Goal: Transaction & Acquisition: Obtain resource

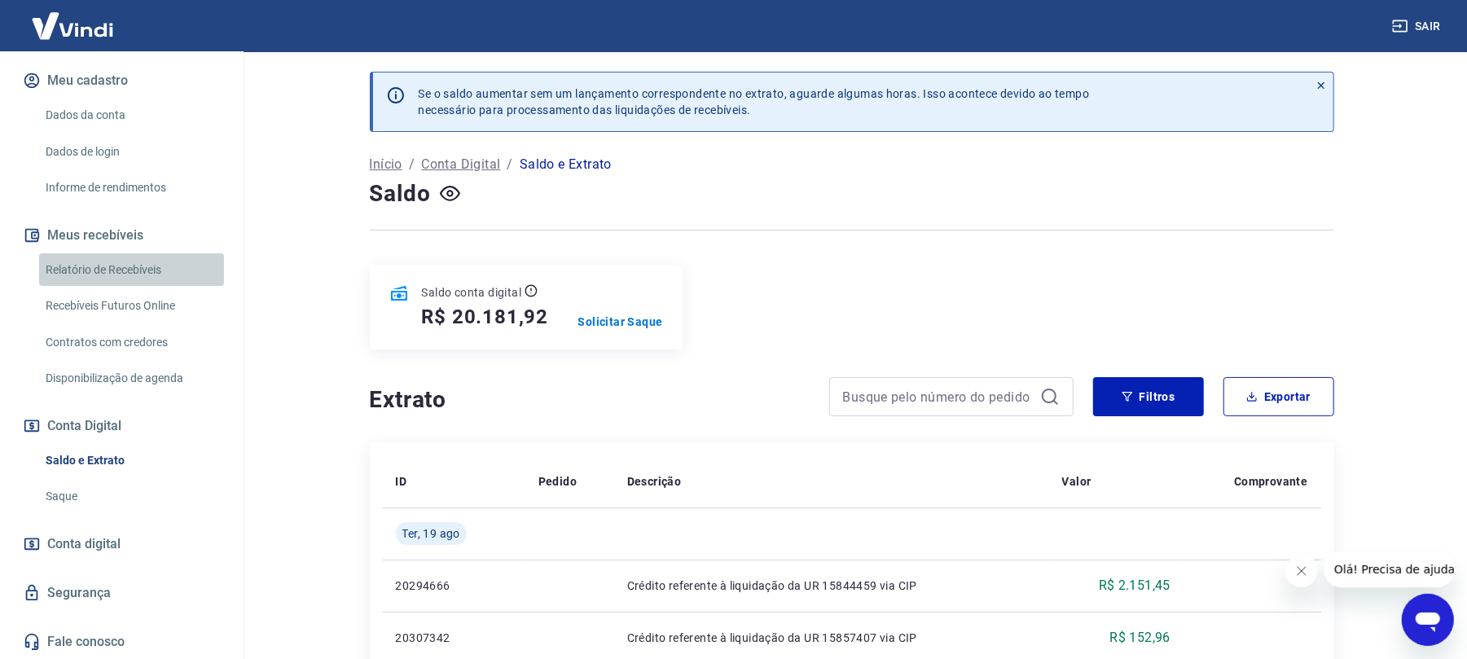
click at [150, 268] on link "Relatório de Recebíveis" at bounding box center [131, 269] width 185 height 33
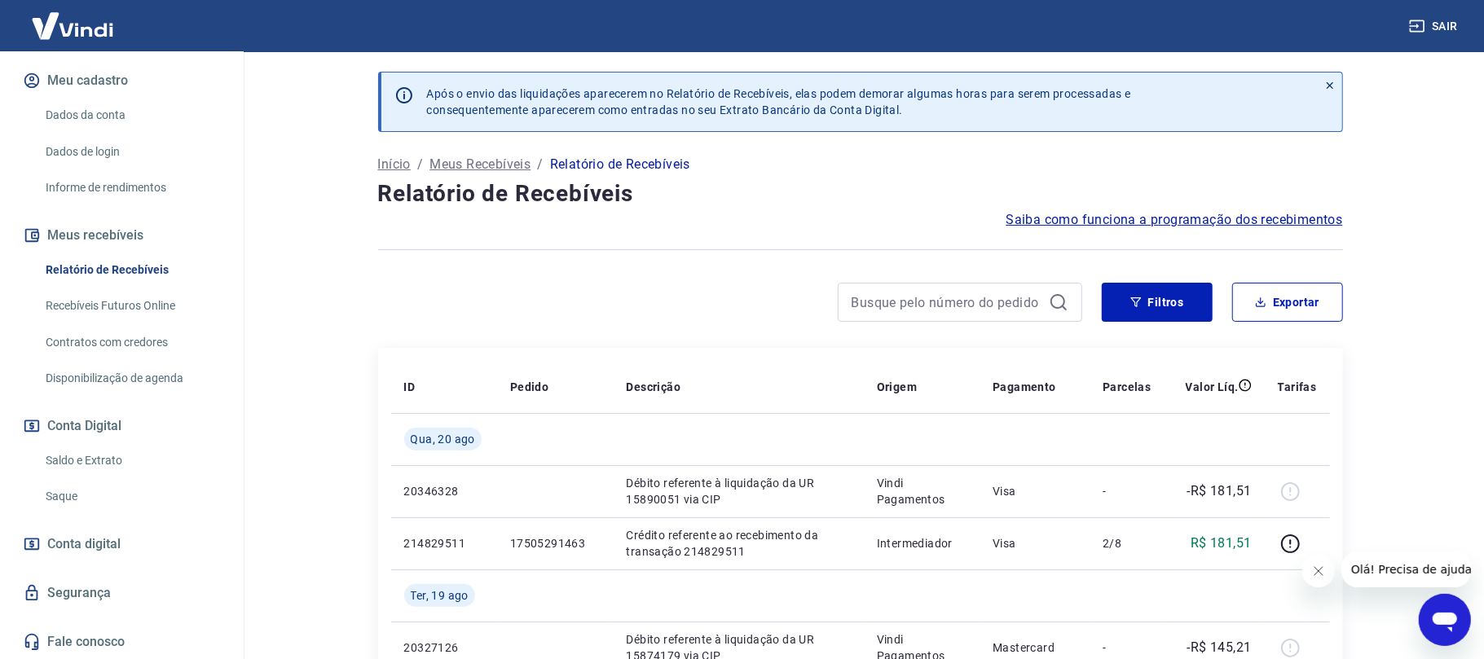
click at [1317, 580] on button "Fechar mensagem da empresa" at bounding box center [1317, 570] width 33 height 33
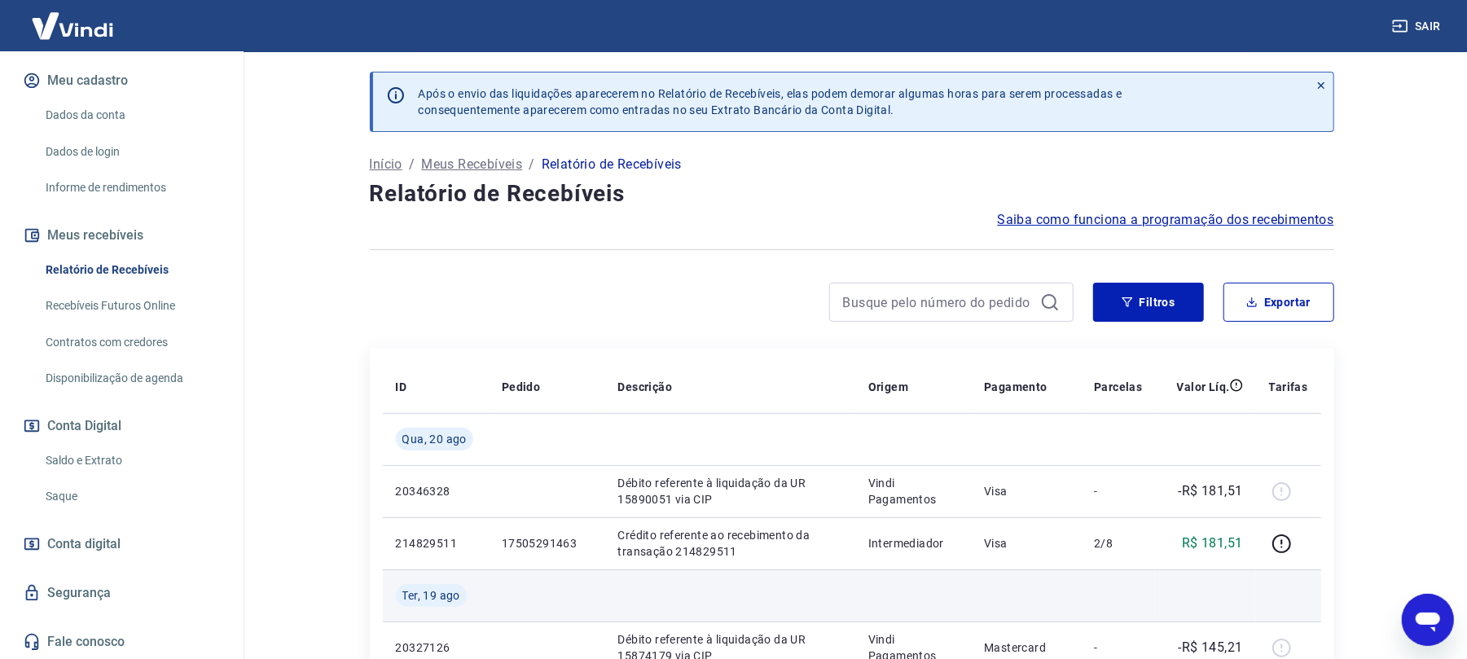
scroll to position [217, 0]
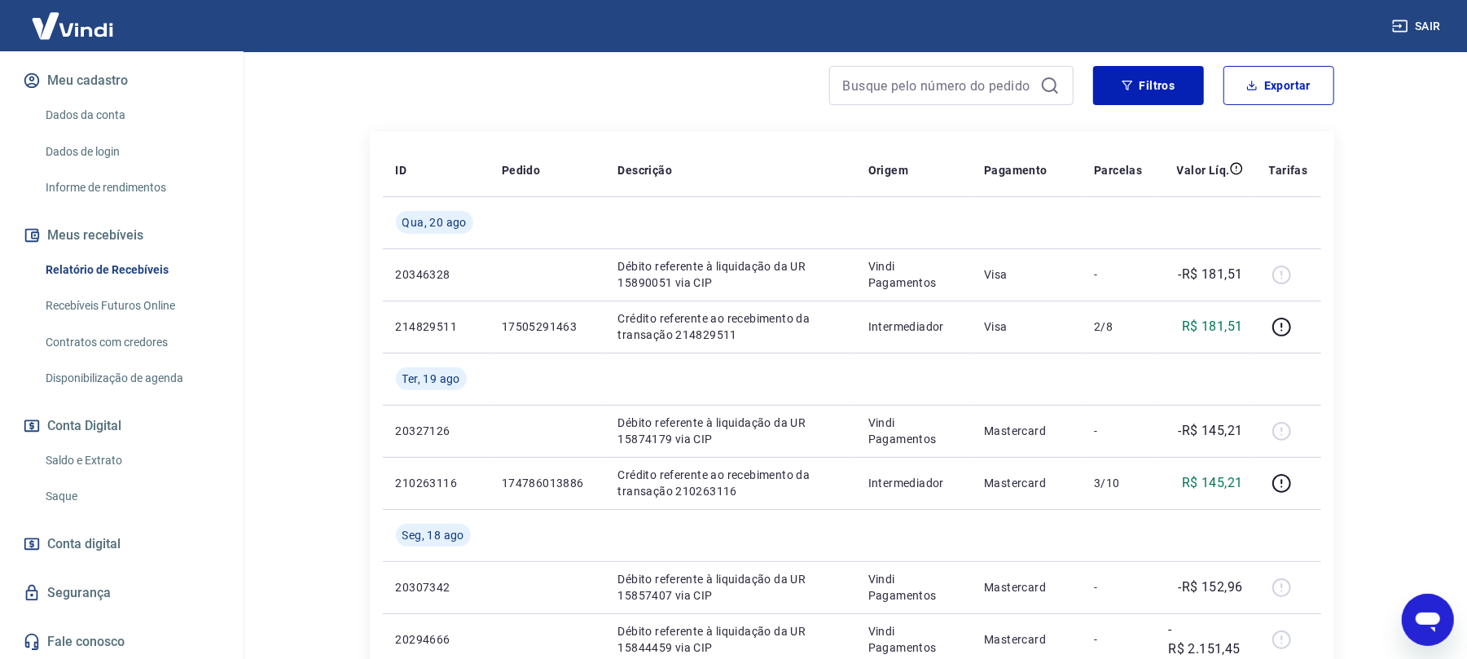
click at [134, 453] on link "Saldo e Extrato" at bounding box center [131, 460] width 185 height 33
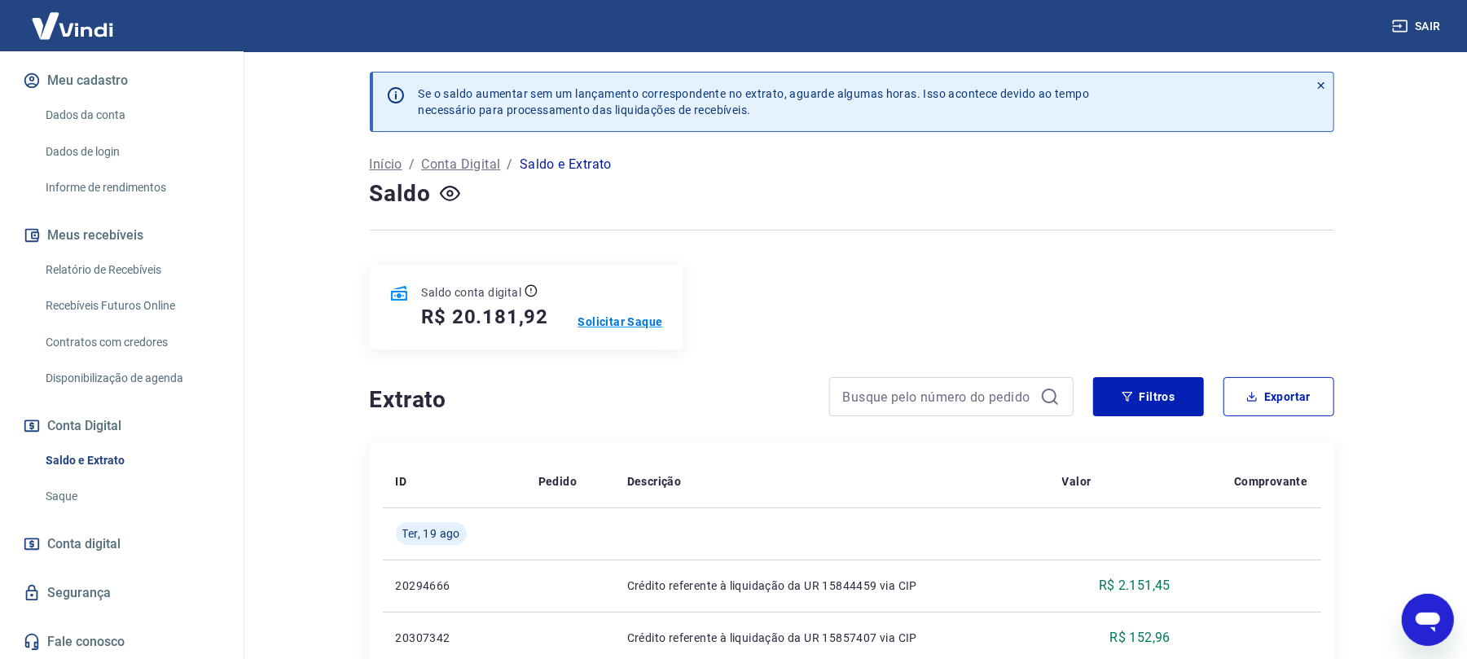
click at [600, 326] on p "Solicitar Saque" at bounding box center [620, 322] width 85 height 16
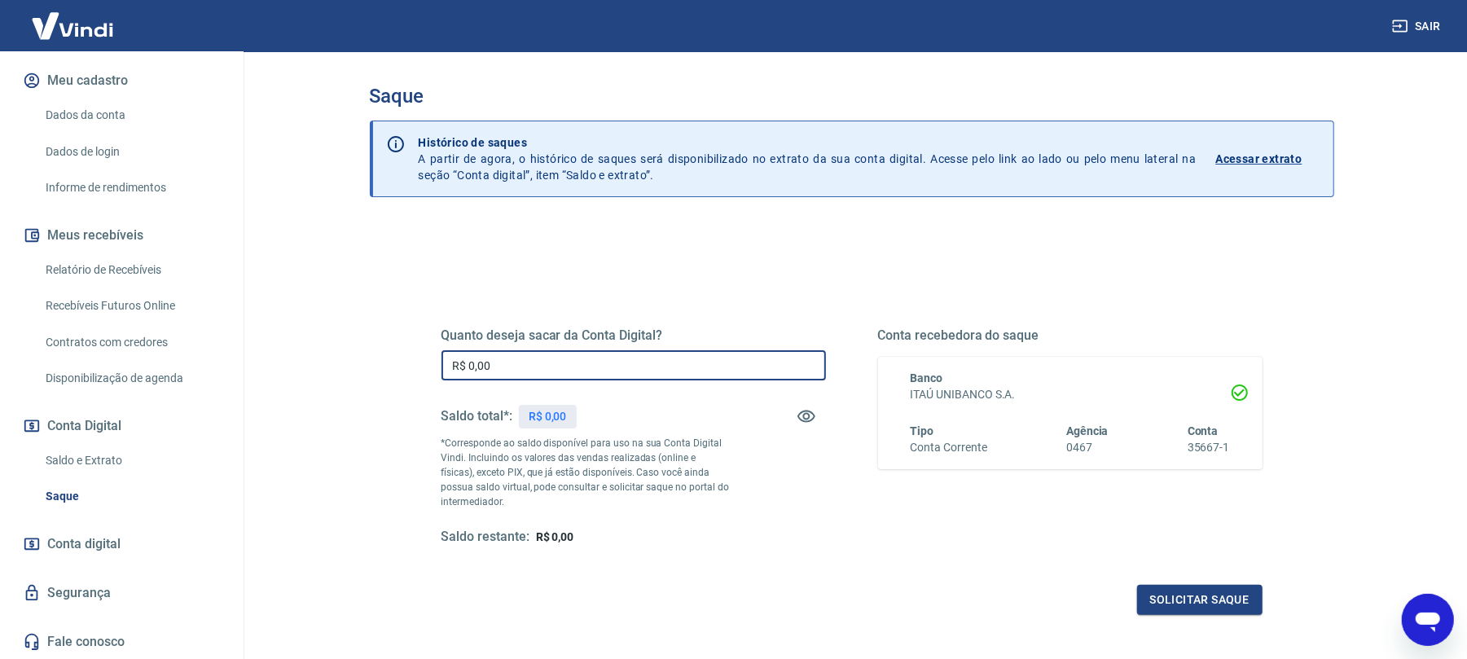
click at [629, 363] on input "R$ 0,00" at bounding box center [634, 365] width 385 height 30
type input "R$ 20.181,92"
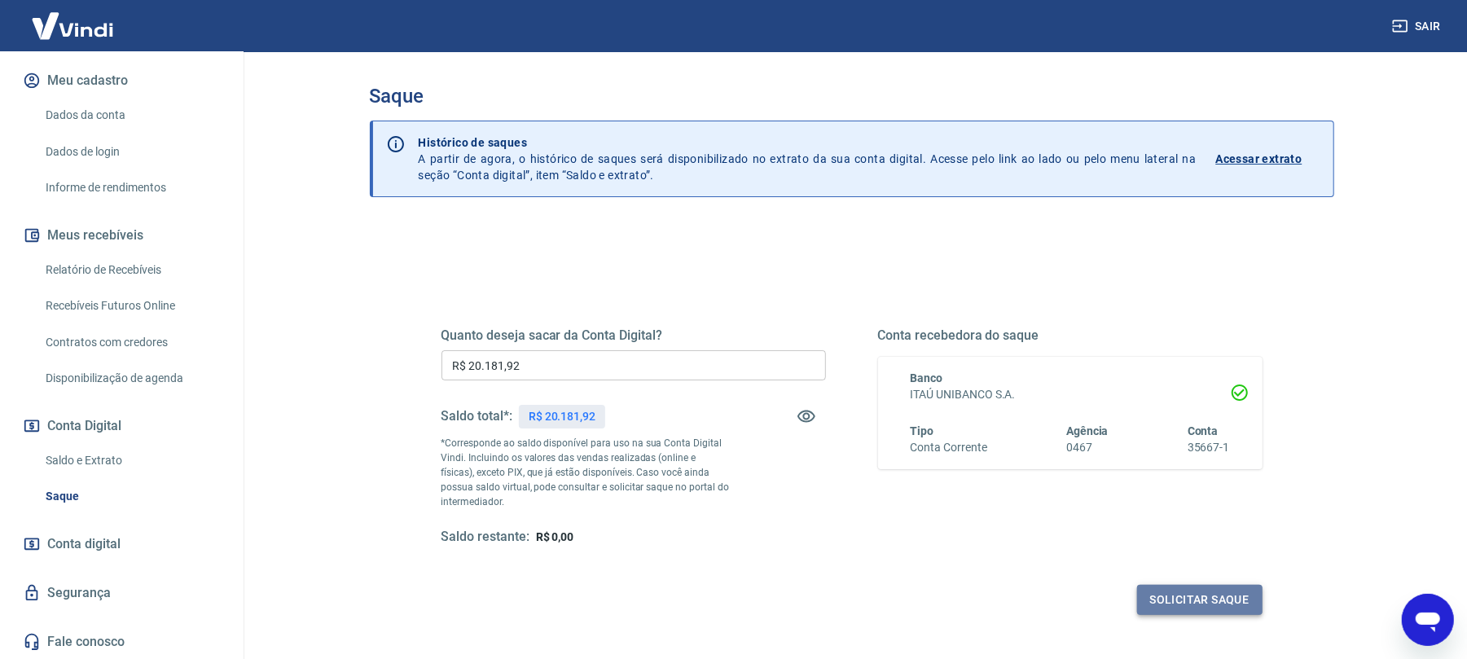
click at [1214, 594] on button "Solicitar saque" at bounding box center [1199, 600] width 125 height 30
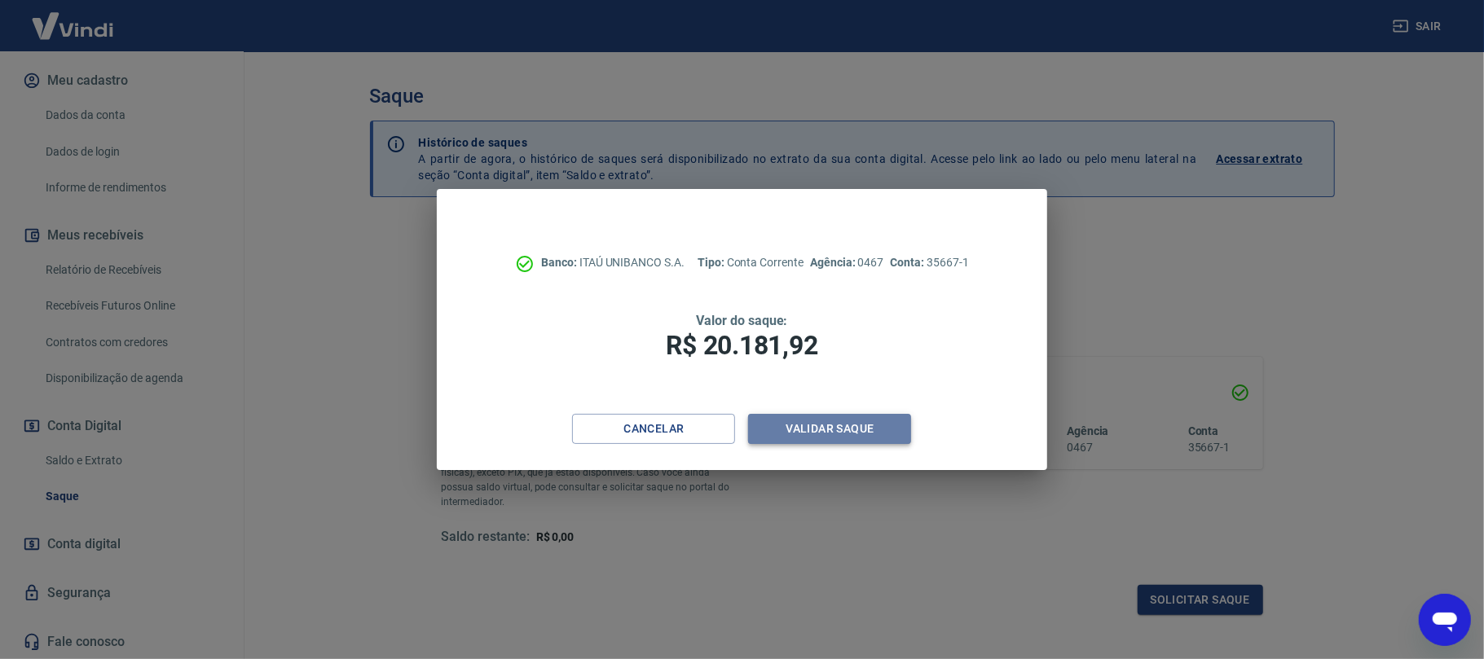
click at [829, 420] on button "Validar saque" at bounding box center [829, 429] width 163 height 30
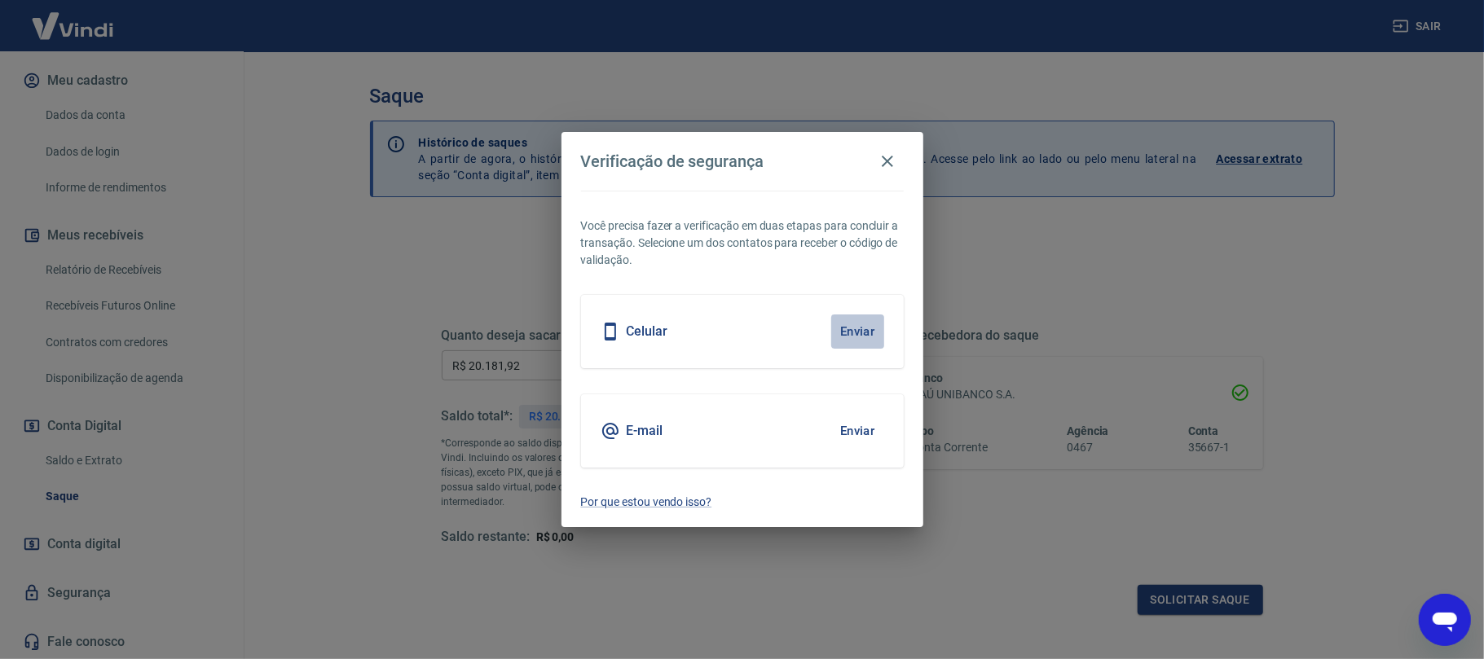
click at [845, 331] on button "Enviar" at bounding box center [857, 331] width 53 height 34
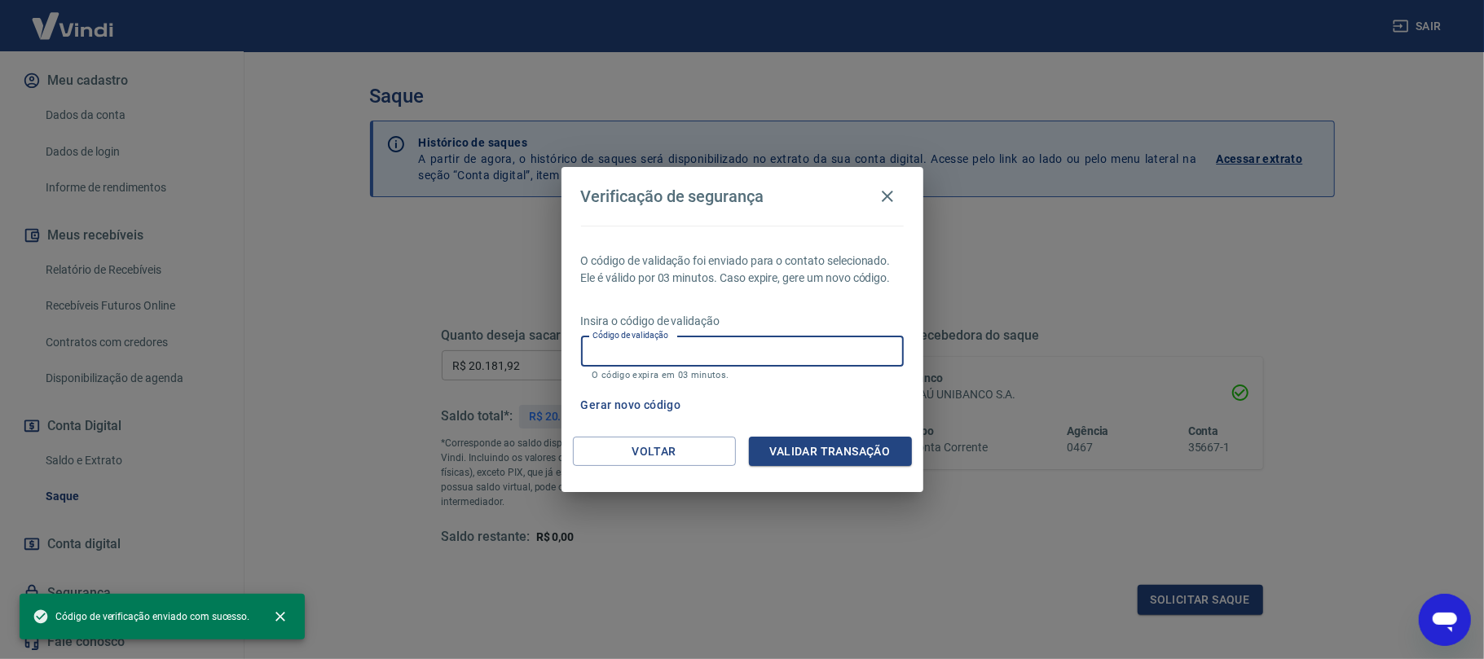
click at [816, 363] on input "Código de validação" at bounding box center [742, 351] width 323 height 30
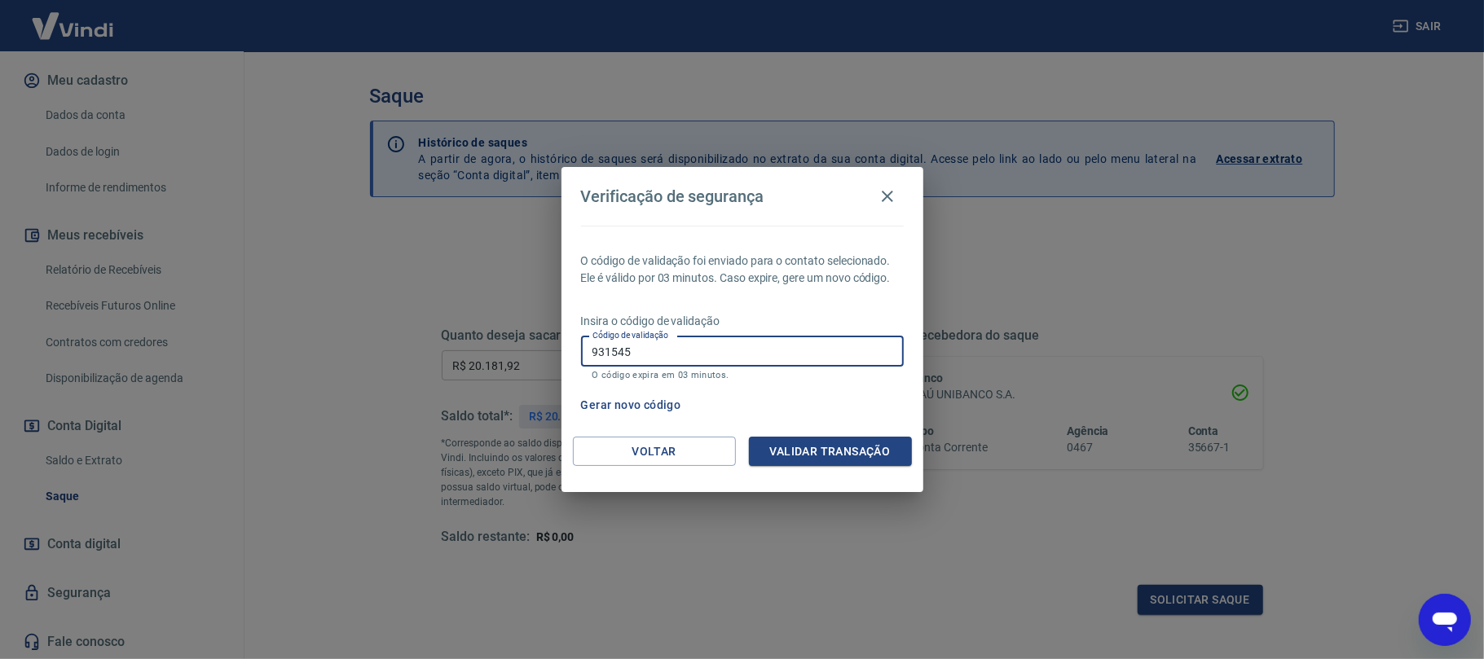
type input "931545"
click at [800, 451] on button "Validar transação" at bounding box center [830, 452] width 163 height 30
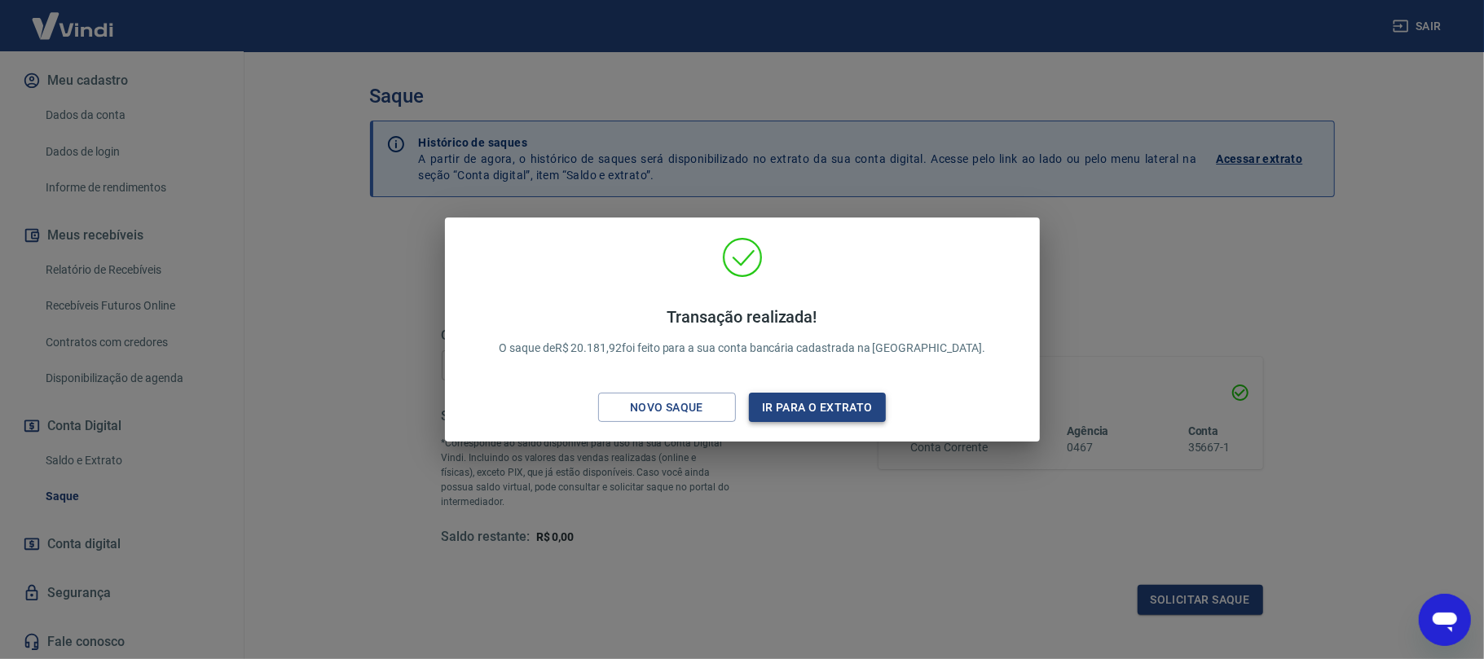
drag, startPoint x: 917, startPoint y: 411, endPoint x: 841, endPoint y: 414, distance: 76.7
click at [916, 411] on div "Transação realizada! O saque de R$ 20.181,92 foi feito para a sua conta bancári…" at bounding box center [742, 333] width 569 height 192
click at [838, 411] on button "Ir para o extrato" at bounding box center [818, 408] width 138 height 30
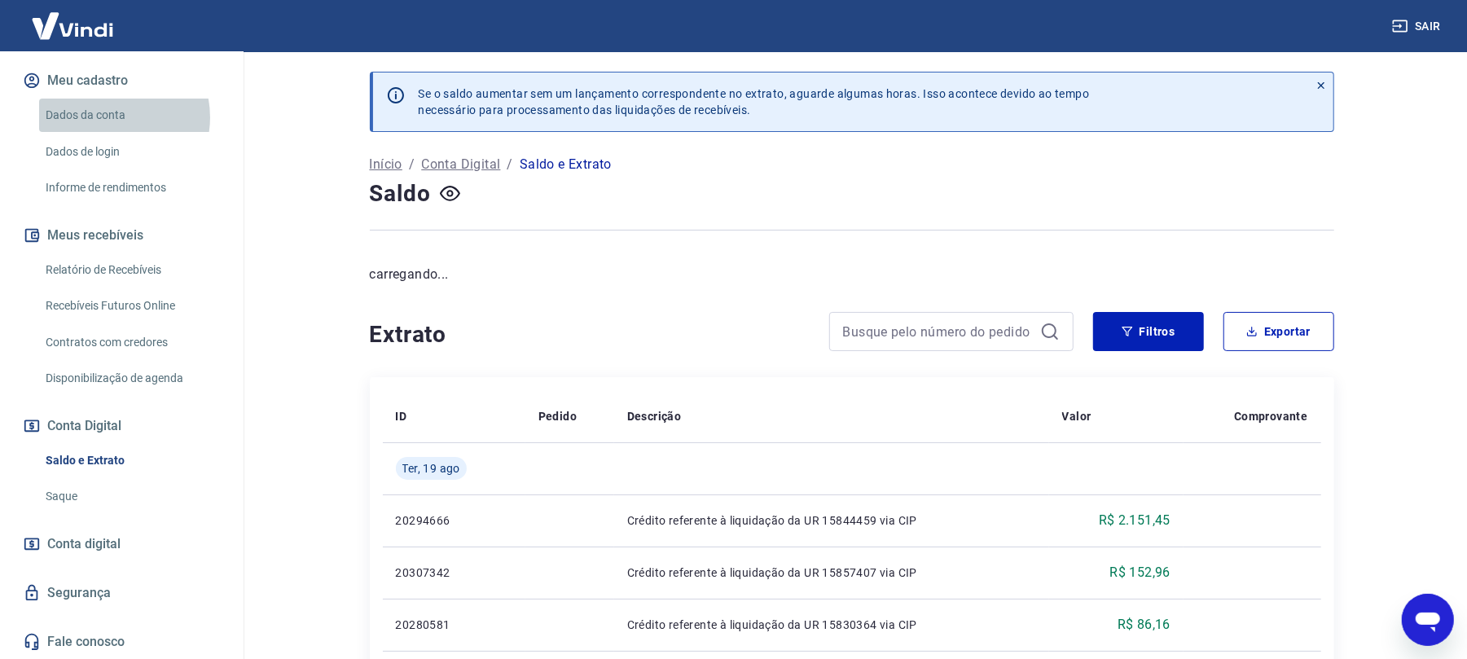
click at [108, 117] on link "Dados da conta" at bounding box center [131, 115] width 185 height 33
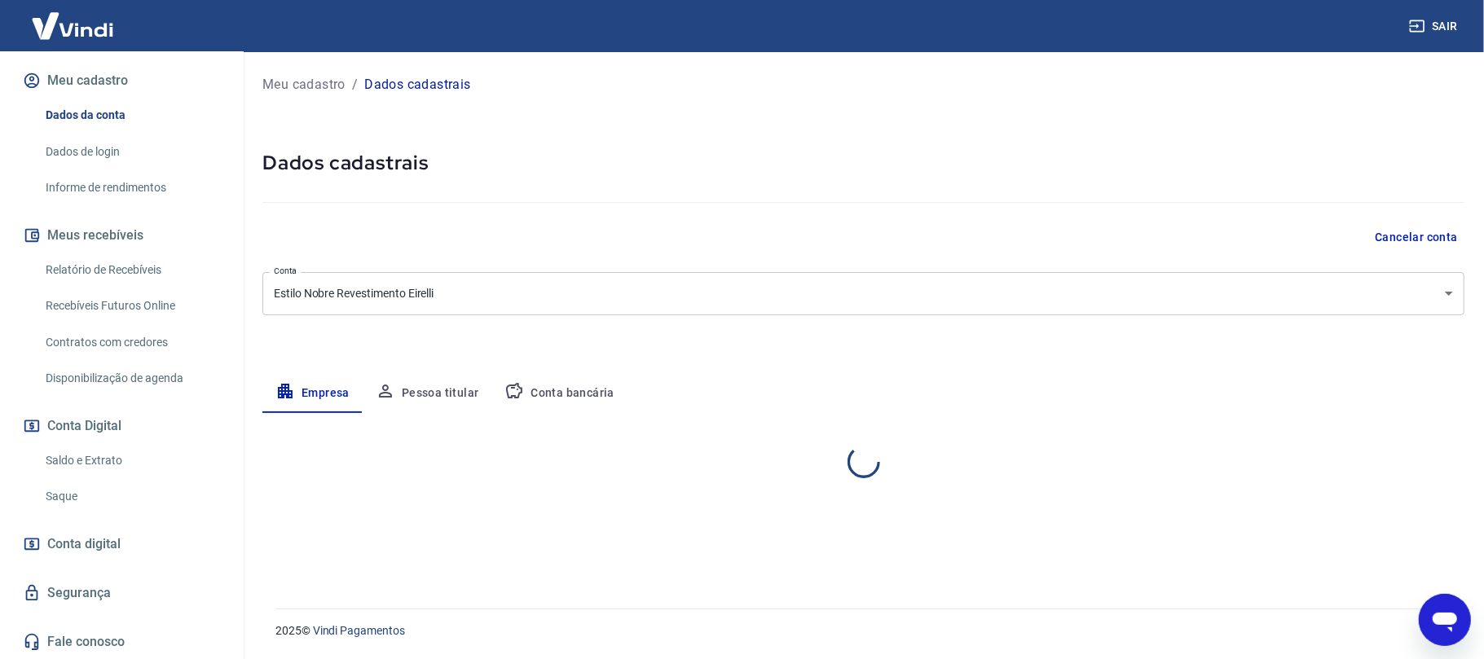
select select "SP"
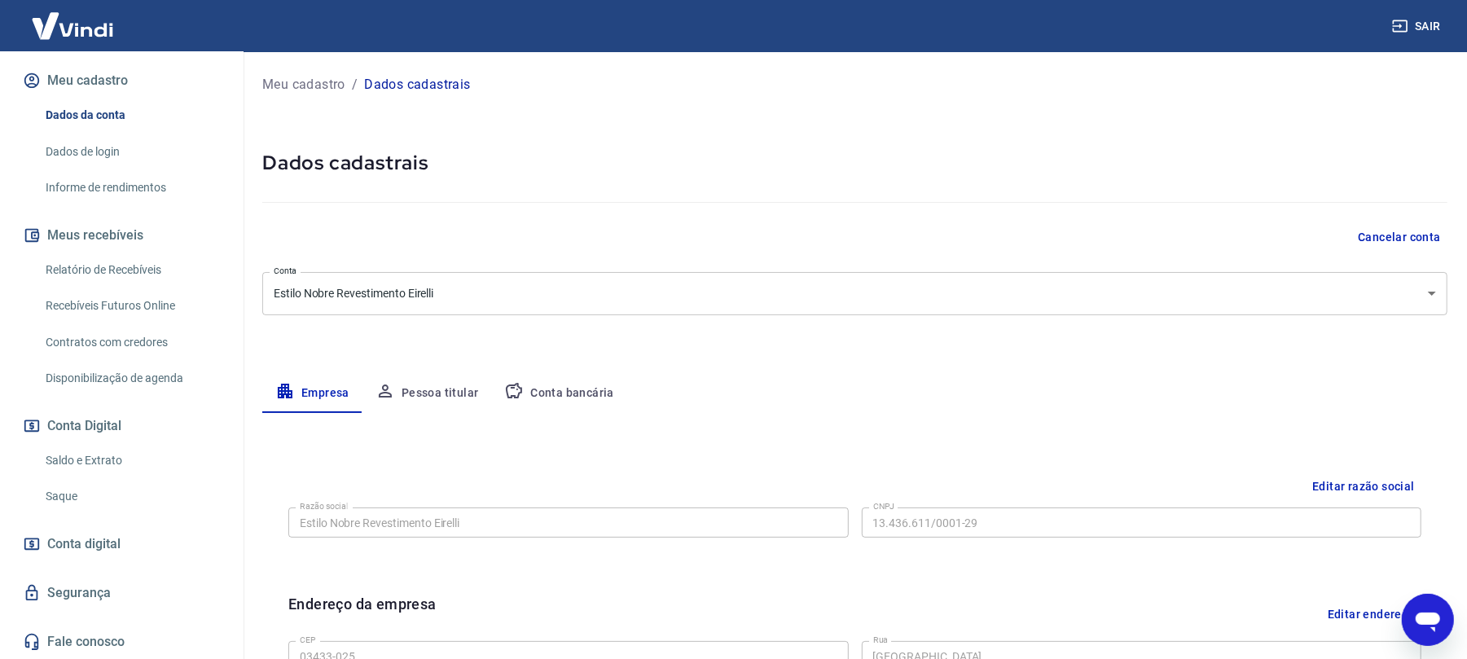
click at [134, 86] on button "Meu cadastro" at bounding box center [122, 81] width 204 height 36
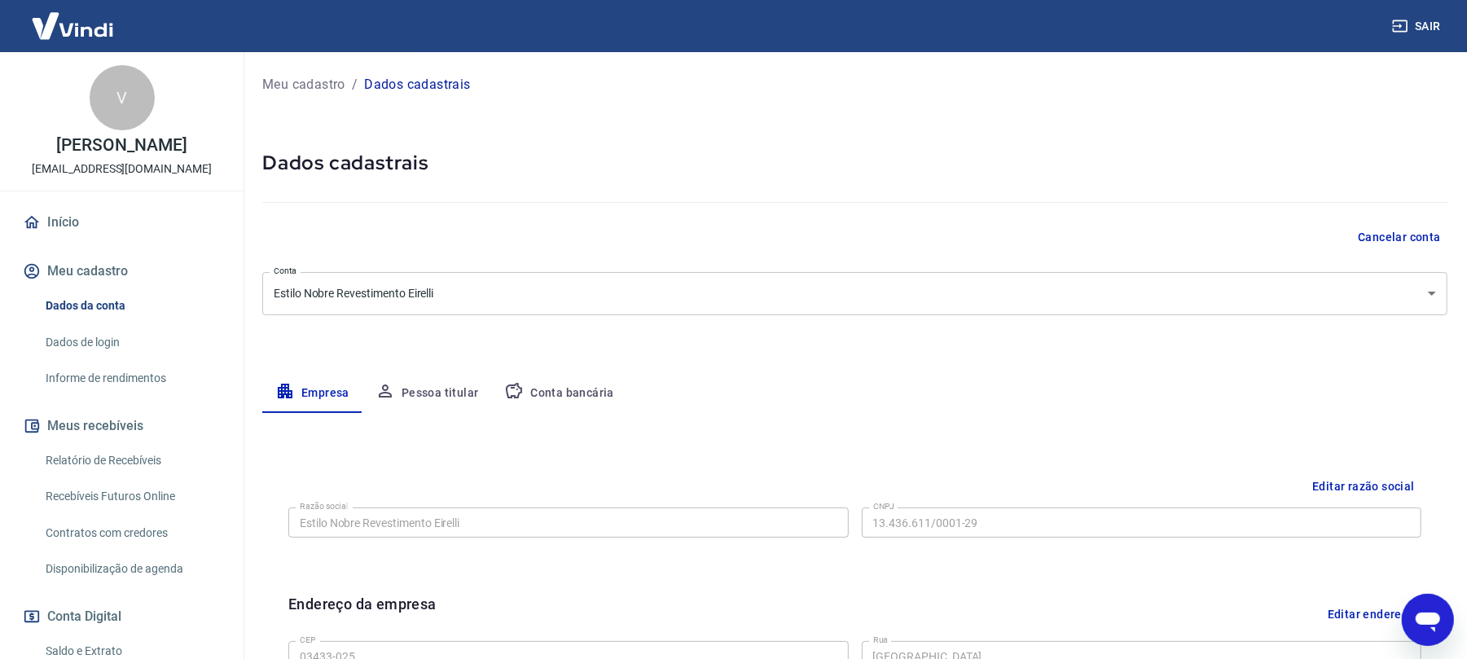
click at [109, 153] on p "[PERSON_NAME]" at bounding box center [121, 145] width 130 height 17
click at [121, 216] on link "Início" at bounding box center [122, 222] width 204 height 36
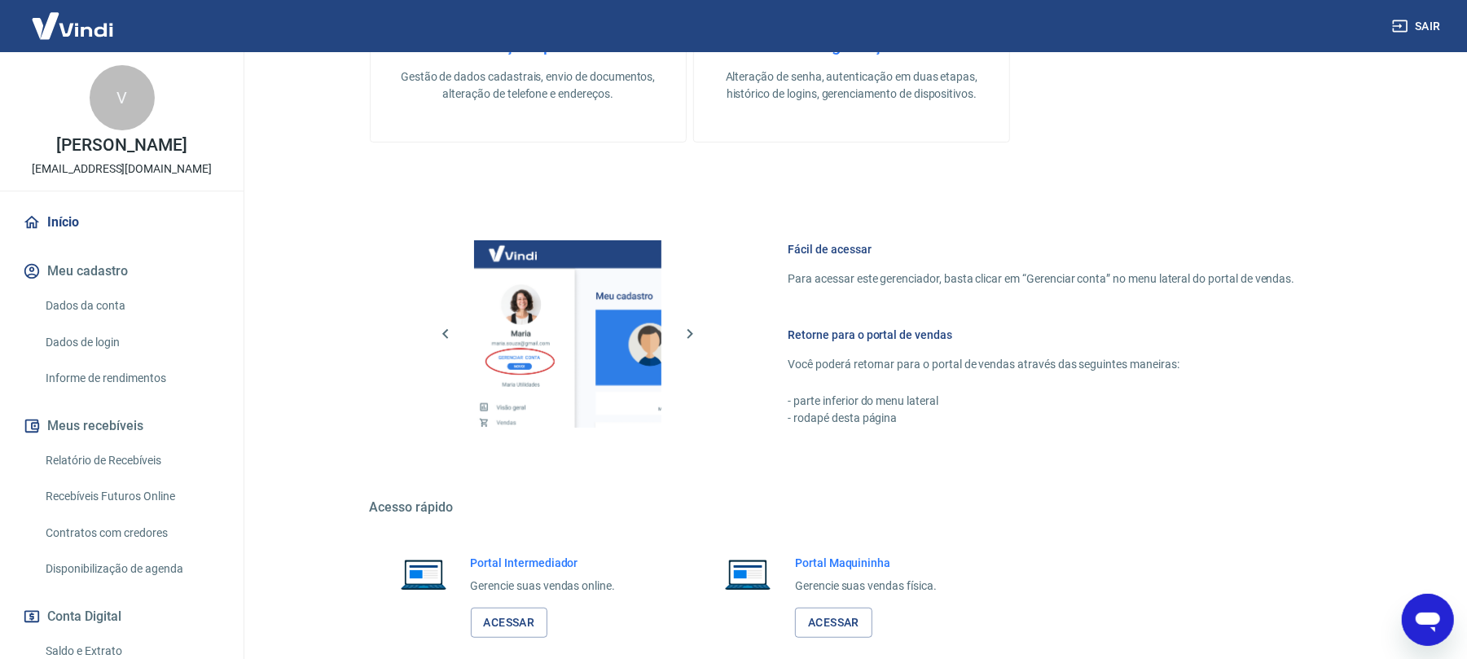
scroll to position [611, 0]
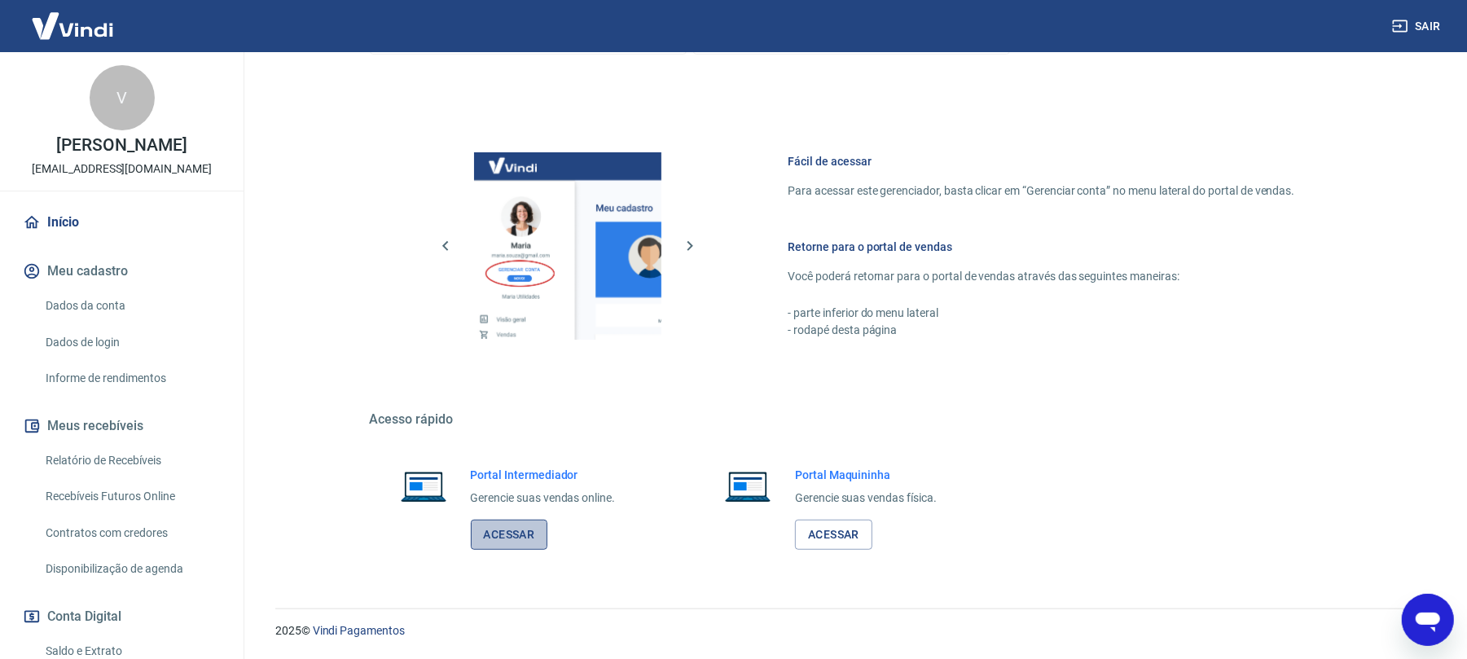
click at [517, 533] on link "Acessar" at bounding box center [509, 535] width 77 height 30
